Goal: Transaction & Acquisition: Subscribe to service/newsletter

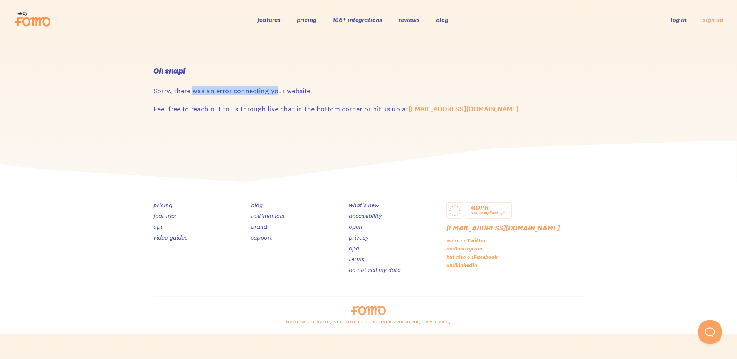
drag, startPoint x: 270, startPoint y: 85, endPoint x: 194, endPoint y: 88, distance: 76.0
click at [192, 88] on div "Oh snap! Sorry, there was an error connecting your website. Feel free to reach …" at bounding box center [369, 90] width 440 height 47
drag, startPoint x: 194, startPoint y: 88, endPoint x: 303, endPoint y: 89, distance: 109.1
click at [301, 89] on p "Sorry, there was an error connecting your website." at bounding box center [368, 90] width 430 height 9
drag, startPoint x: 322, startPoint y: 91, endPoint x: 234, endPoint y: 90, distance: 87.5
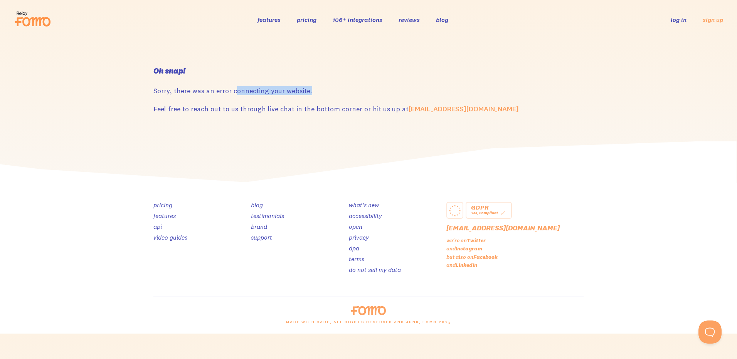
click at [234, 90] on p "Sorry, there was an error connecting your website." at bounding box center [368, 90] width 430 height 9
drag, startPoint x: 234, startPoint y: 90, endPoint x: 301, endPoint y: 114, distance: 71.4
click at [320, 107] on p "Feel free to reach out to us through live chat in the bottom corner or hit us u…" at bounding box center [368, 109] width 430 height 9
drag, startPoint x: 293, startPoint y: 111, endPoint x: 359, endPoint y: 111, distance: 65.6
click at [359, 111] on p "Feel free to reach out to us through live chat in the bottom corner or hit us u…" at bounding box center [368, 109] width 430 height 9
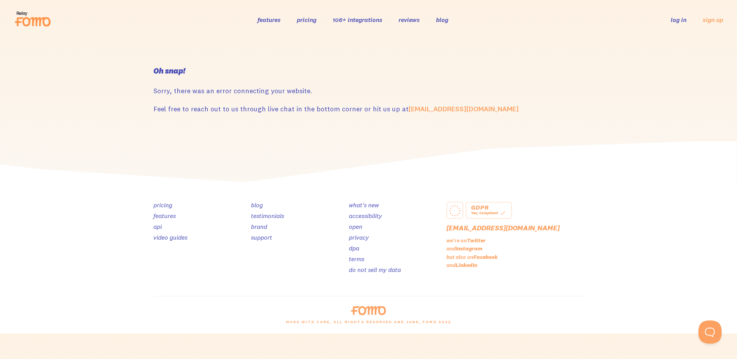
drag, startPoint x: 359, startPoint y: 111, endPoint x: 307, endPoint y: 103, distance: 52.2
click at [371, 110] on p "Feel free to reach out to us through live chat in the bottom corner or hit us u…" at bounding box center [368, 109] width 430 height 9
click at [307, 20] on link "pricing" at bounding box center [307, 20] width 20 height 8
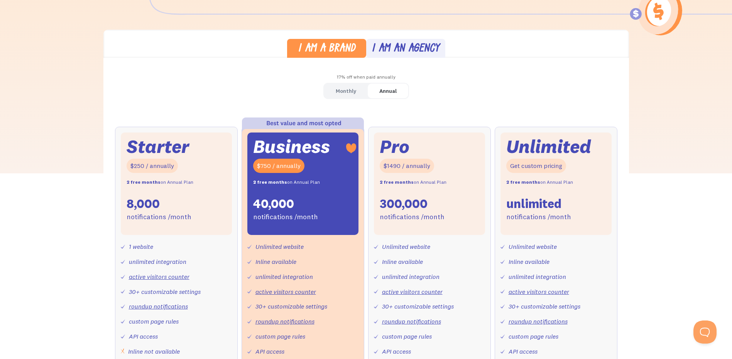
click at [210, 204] on div "Starter $250 / annually 2 free months on Annual Plan 8,000 notifications /month" at bounding box center [176, 184] width 111 height 103
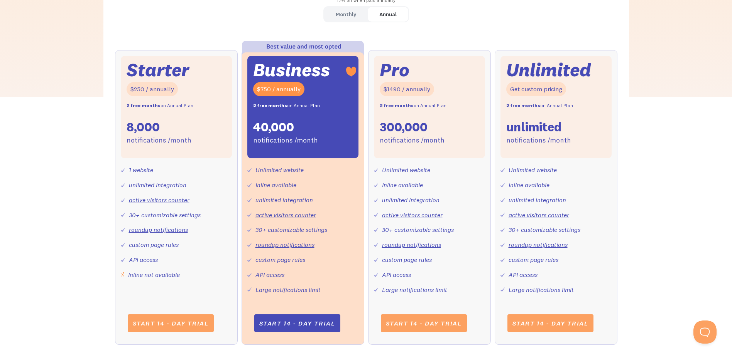
scroll to position [270, 0]
drag, startPoint x: 181, startPoint y: 246, endPoint x: 151, endPoint y: 248, distance: 30.2
click at [151, 248] on div "1 website unlimited integration active visitors counter 30+ customizable settin…" at bounding box center [176, 219] width 111 height 122
drag, startPoint x: 151, startPoint y: 248, endPoint x: 161, endPoint y: 265, distance: 19.4
click at [160, 265] on div "1 website unlimited integration active visitors counter 30+ customizable settin…" at bounding box center [176, 219] width 111 height 122
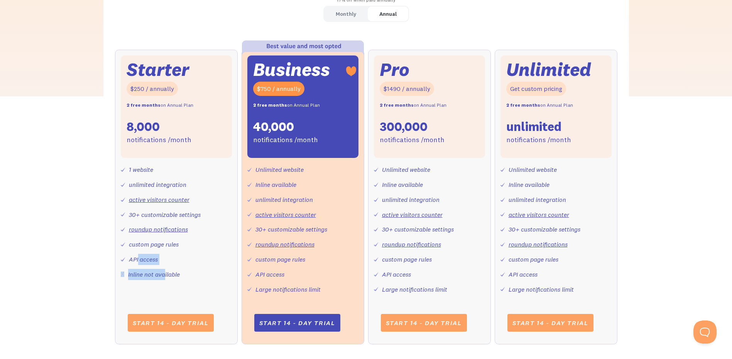
drag, startPoint x: 164, startPoint y: 264, endPoint x: 137, endPoint y: 264, distance: 26.2
click at [137, 264] on div "1 website unlimited integration active visitors counter 30+ customizable settin…" at bounding box center [176, 219] width 111 height 122
drag, startPoint x: 137, startPoint y: 264, endPoint x: 208, endPoint y: 270, distance: 70.8
click at [208, 270] on div "1 website unlimited integration active visitors counter 30+ customizable settin…" at bounding box center [176, 219] width 111 height 122
drag, startPoint x: 260, startPoint y: 289, endPoint x: 311, endPoint y: 290, distance: 51.3
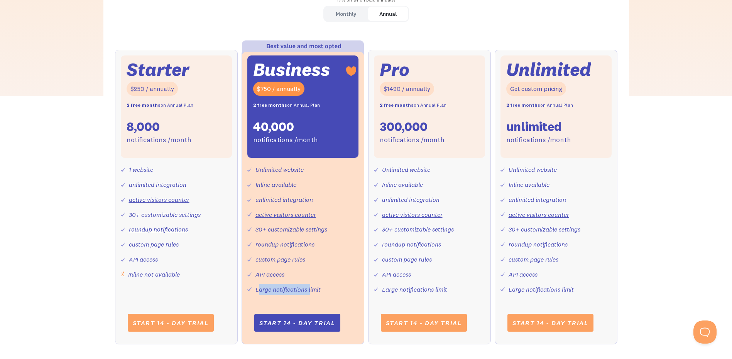
click at [311, 290] on div "Large notifications limit" at bounding box center [287, 289] width 65 height 11
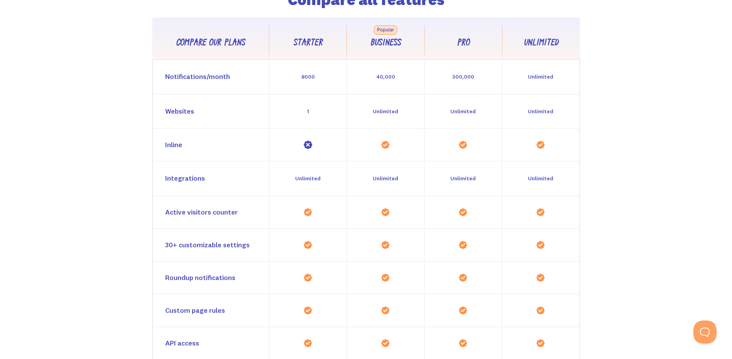
scroll to position [733, 0]
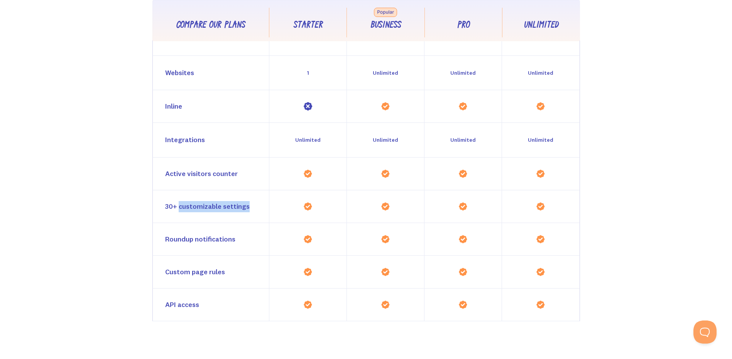
drag, startPoint x: 255, startPoint y: 206, endPoint x: 180, endPoint y: 207, distance: 74.0
click at [180, 207] on div "30+ customizable settings" at bounding box center [211, 206] width 116 height 32
drag, startPoint x: 180, startPoint y: 207, endPoint x: 209, endPoint y: 239, distance: 42.9
click at [201, 238] on div "Roundup notifications" at bounding box center [200, 239] width 70 height 11
drag, startPoint x: 228, startPoint y: 238, endPoint x: 167, endPoint y: 240, distance: 60.6
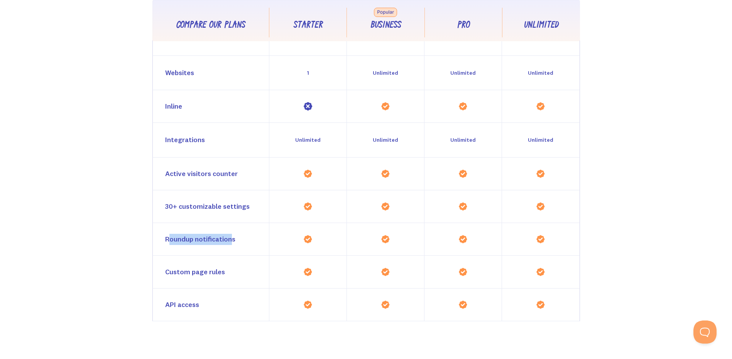
click at [167, 240] on div "Roundup notifications" at bounding box center [200, 239] width 70 height 11
drag, startPoint x: 167, startPoint y: 240, endPoint x: 198, endPoint y: 264, distance: 39.3
click at [198, 264] on div "Custom page rules" at bounding box center [211, 272] width 116 height 32
drag, startPoint x: 188, startPoint y: 276, endPoint x: 160, endPoint y: 276, distance: 27.8
click at [160, 276] on div "Custom page rules" at bounding box center [211, 272] width 116 height 32
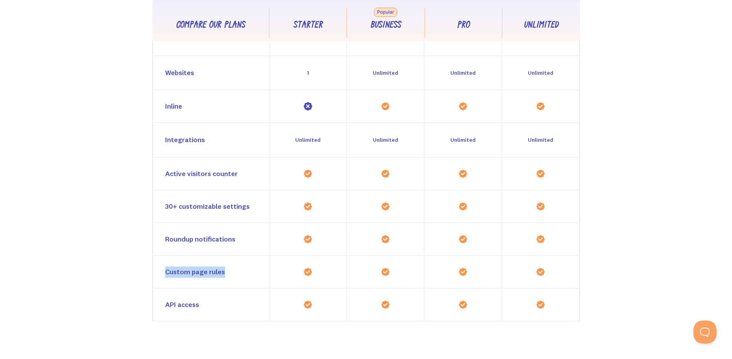
drag, startPoint x: 160, startPoint y: 276, endPoint x: 229, endPoint y: 285, distance: 69.6
click at [228, 284] on div "Custom page rules" at bounding box center [211, 272] width 116 height 32
drag, startPoint x: 212, startPoint y: 308, endPoint x: 155, endPoint y: 307, distance: 57.5
click at [155, 307] on div "API access" at bounding box center [211, 305] width 116 height 32
drag, startPoint x: 155, startPoint y: 307, endPoint x: 223, endPoint y: 305, distance: 67.9
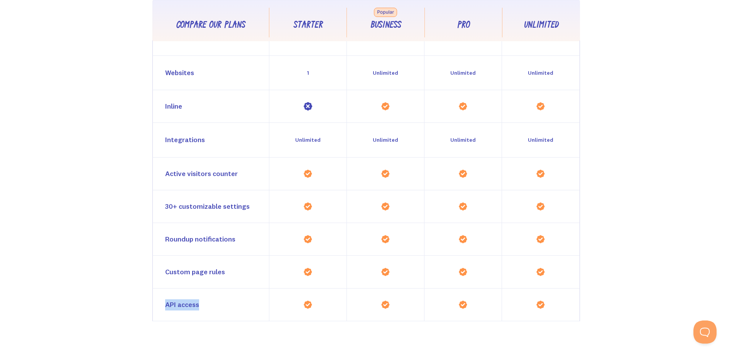
click at [223, 305] on div "API access" at bounding box center [211, 305] width 116 height 32
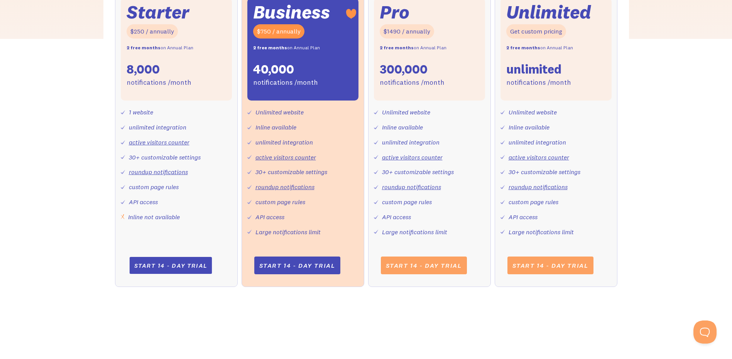
scroll to position [386, 0]
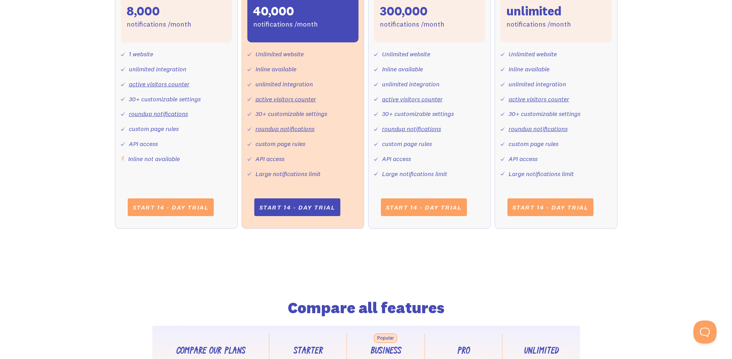
click at [221, 153] on div "1 website unlimited integration active visitors counter 30+ customizable settin…" at bounding box center [176, 103] width 111 height 122
click at [181, 216] on link "Start 14 - day trial" at bounding box center [170, 207] width 83 height 17
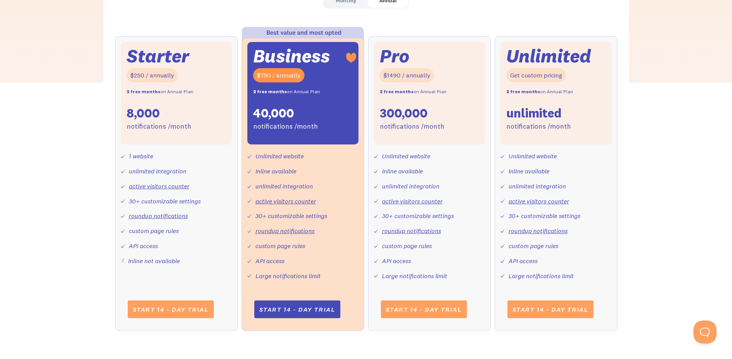
scroll to position [270, 0]
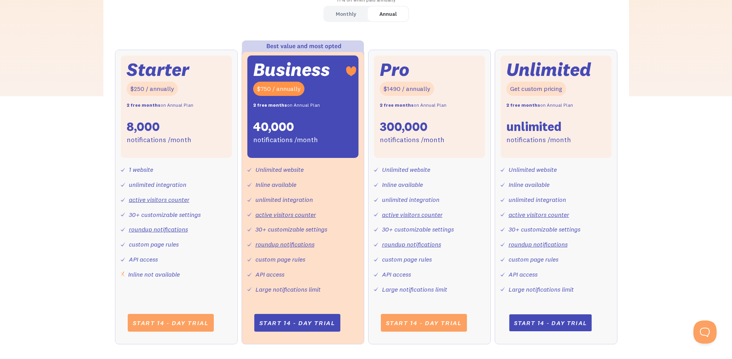
click at [547, 323] on link "Start 14 - day trial" at bounding box center [550, 323] width 83 height 17
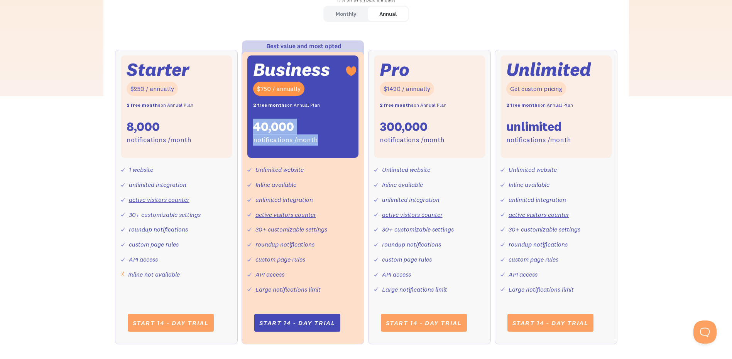
drag, startPoint x: 322, startPoint y: 141, endPoint x: 254, endPoint y: 128, distance: 69.9
click at [254, 128] on div "Business $750 / annually 2 free months on Annual Plan 40,000 notifications /mon…" at bounding box center [302, 107] width 111 height 103
drag, startPoint x: 254, startPoint y: 128, endPoint x: 317, endPoint y: 151, distance: 67.0
click at [317, 151] on div "Business $750 / annually 2 free months on Annual Plan 40,000 notifications /mon…" at bounding box center [302, 107] width 111 height 103
click at [331, 148] on div "Business $750 / annually 2 free months on Annual Plan 40,000 notifications /mon…" at bounding box center [302, 107] width 111 height 103
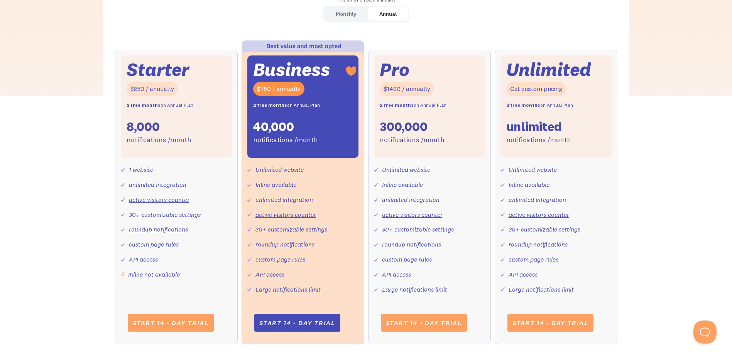
click at [345, 151] on div "Business $750 / annually 2 free months on Annual Plan 40,000 notifications /mon…" at bounding box center [302, 107] width 111 height 103
click at [356, 167] on div "Unlimited website Inline available unlimited integration active visitors counte…" at bounding box center [302, 226] width 111 height 137
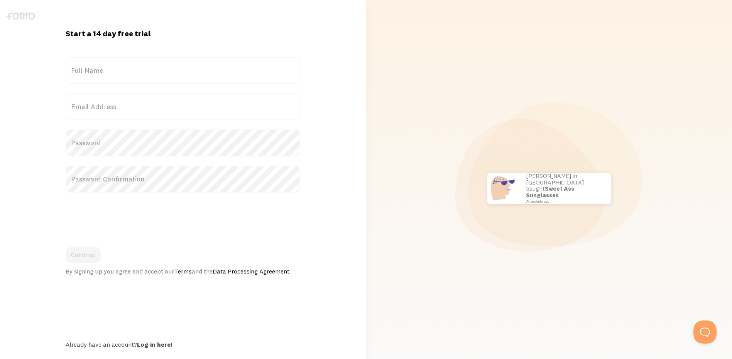
scroll to position [18, 0]
